Goal: Check status

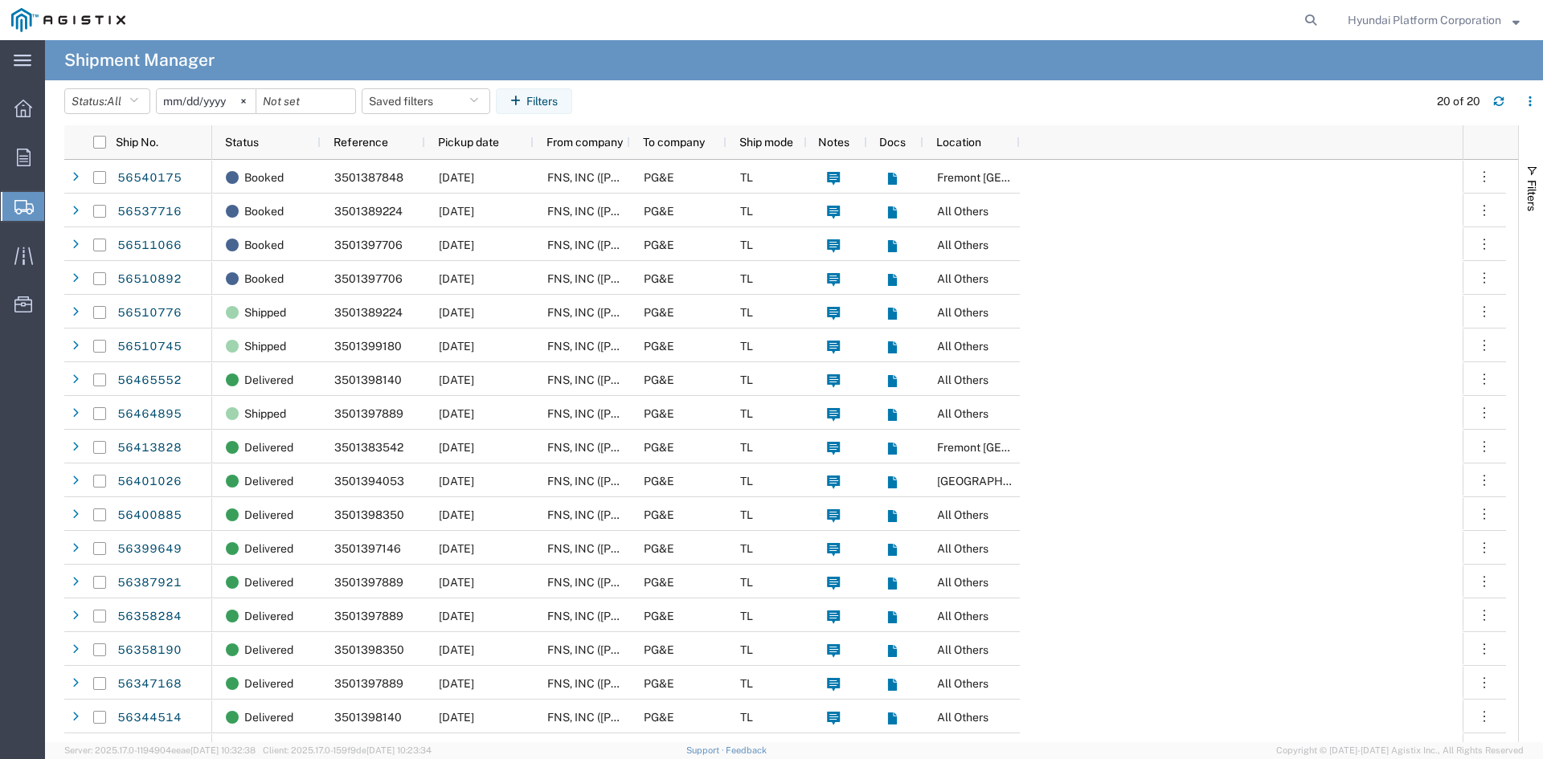
click at [1390, 391] on div "Booked 3501387848 [DATE] FNS, INC ([PERSON_NAME])(C/O Hyundai Corporation) PG&E…" at bounding box center [837, 497] width 1250 height 675
